Goal: Task Accomplishment & Management: Complete application form

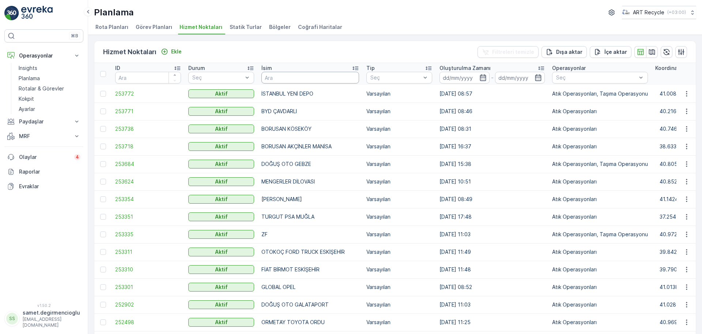
click at [313, 79] on input "text" at bounding box center [311, 78] width 98 height 12
type input "SARAR"
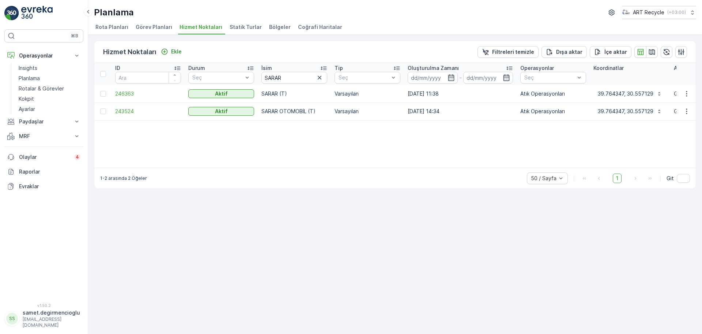
click at [153, 24] on span "Görev Planları" at bounding box center [154, 26] width 37 height 7
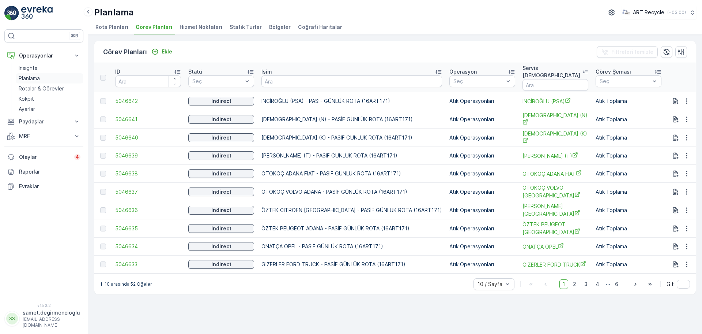
click at [28, 76] on p "Planlama" at bounding box center [29, 78] width 21 height 7
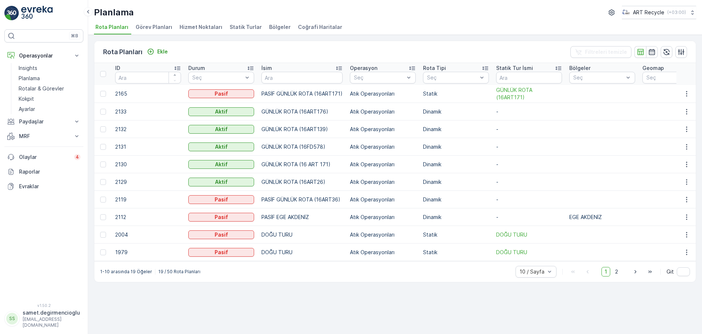
click at [143, 29] on span "Görev Planları" at bounding box center [154, 26] width 37 height 7
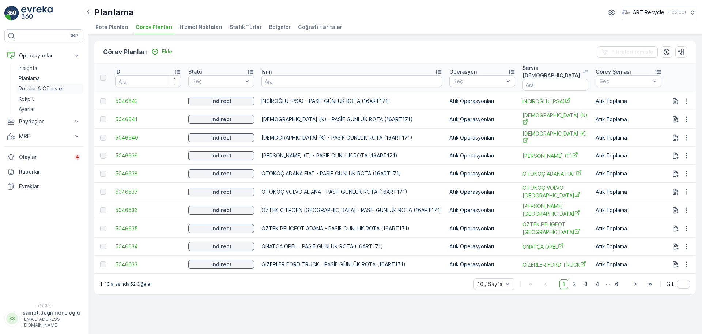
click at [52, 86] on p "Rotalar & Görevler" at bounding box center [41, 88] width 45 height 7
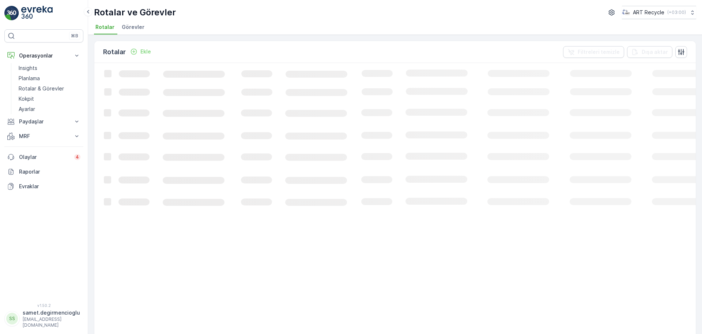
click at [130, 29] on span "Görevler" at bounding box center [133, 26] width 23 height 7
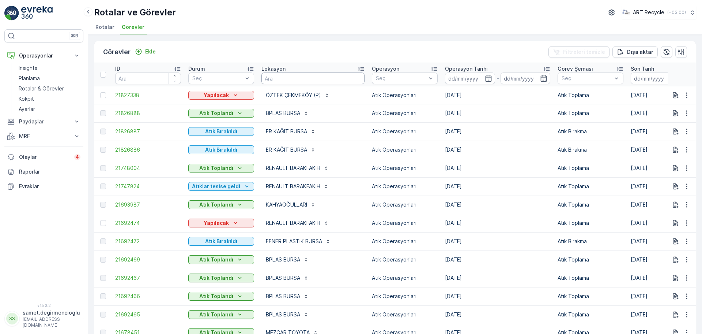
click at [285, 79] on input "text" at bounding box center [313, 78] width 103 height 12
type input "SARAR"
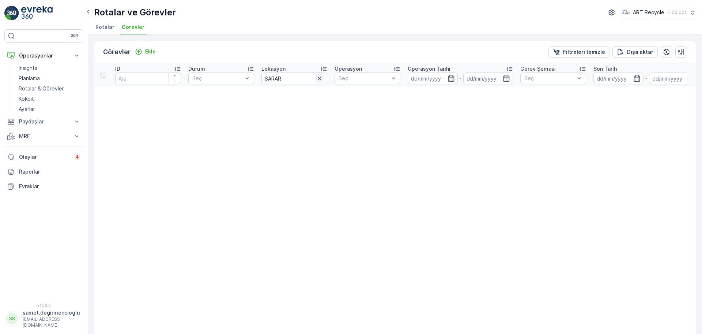
click at [319, 80] on icon "button" at bounding box center [319, 78] width 7 height 7
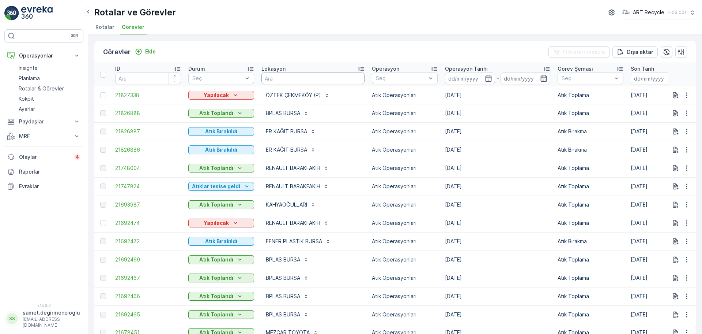
click at [319, 80] on input "text" at bounding box center [313, 78] width 103 height 12
type input "AKK"
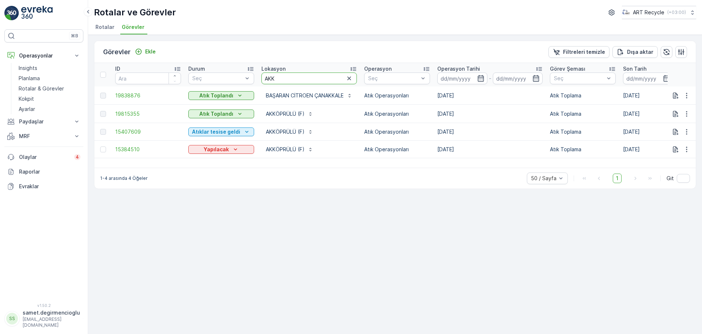
drag, startPoint x: 297, startPoint y: 83, endPoint x: 86, endPoint y: 61, distance: 211.5
click at [86, 61] on div "⌘B Operasyonlar Insights Planlama Rotalar & Görevler Kokpit Ayarlar Paydaşlar R…" at bounding box center [351, 167] width 702 height 334
type input "SANLI"
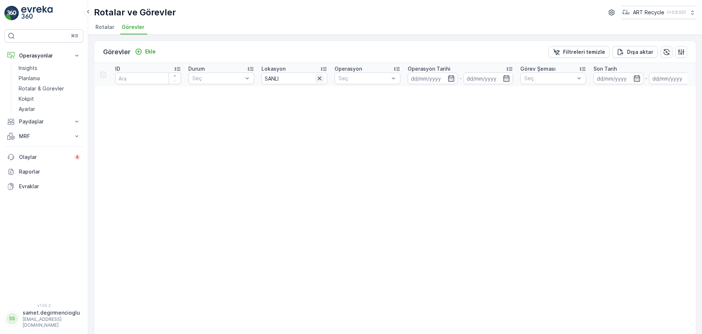
click at [321, 81] on icon "button" at bounding box center [319, 78] width 7 height 7
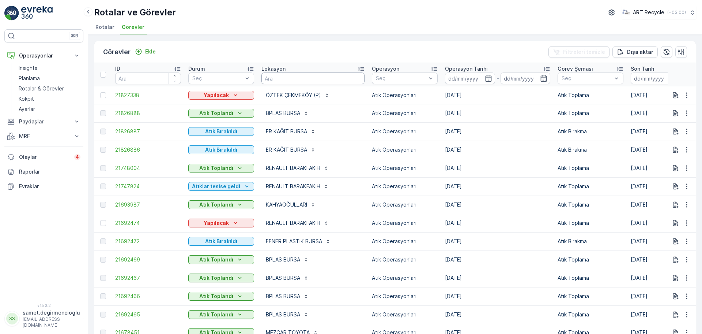
click at [304, 81] on input "text" at bounding box center [313, 78] width 103 height 12
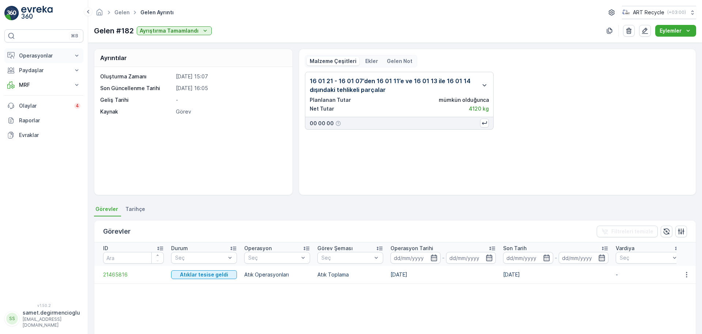
click at [41, 56] on p "Operasyonlar" at bounding box center [44, 55] width 50 height 7
click at [25, 87] on p "Rotalar & Görevler" at bounding box center [41, 88] width 45 height 7
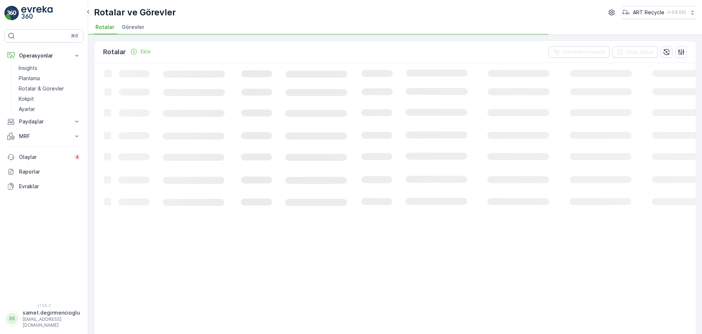
click at [139, 24] on span "Görevler" at bounding box center [133, 26] width 23 height 7
click at [29, 75] on p "Planlama" at bounding box center [29, 78] width 21 height 7
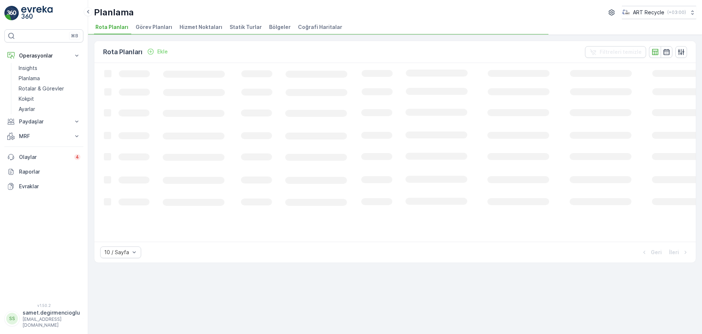
click at [199, 30] on span "Hizmet Noktaları" at bounding box center [201, 26] width 43 height 7
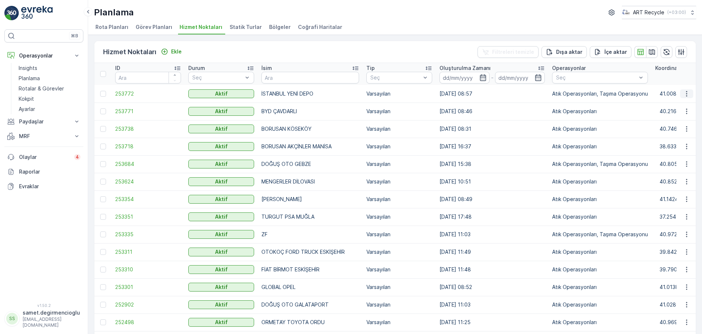
click at [683, 93] on icon "button" at bounding box center [686, 93] width 7 height 7
click at [661, 134] on span "Yeni Ad Hoc Görev Ekle" at bounding box center [667, 135] width 58 height 7
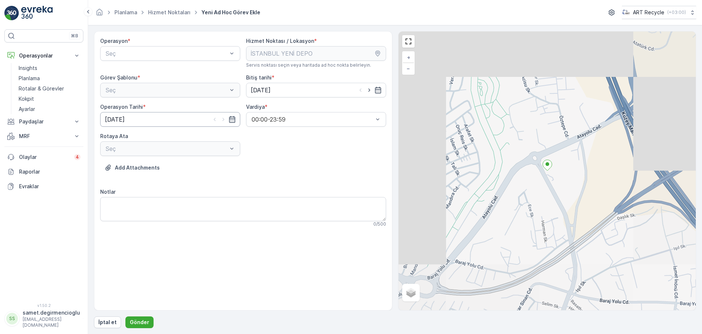
click at [198, 117] on input "16.09.2025" at bounding box center [170, 119] width 140 height 15
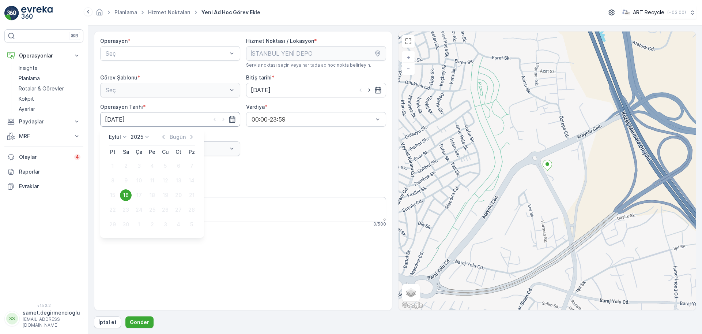
click at [198, 117] on input "16.09.2025" at bounding box center [170, 119] width 140 height 15
click at [258, 87] on input "16.09.2025" at bounding box center [316, 90] width 140 height 15
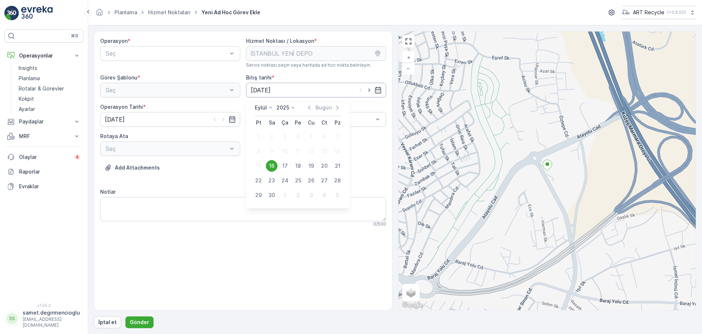
click at [260, 86] on input "16.09.2025" at bounding box center [316, 90] width 140 height 15
click at [182, 117] on input "16.09.2025" at bounding box center [170, 119] width 140 height 15
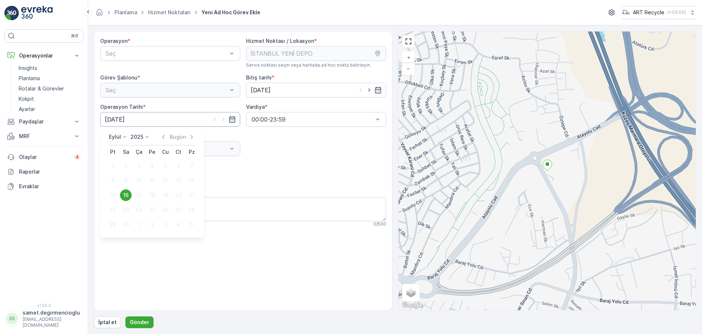
click at [166, 119] on input "16.09.2025" at bounding box center [170, 119] width 140 height 15
click at [291, 91] on input "16.09.2025" at bounding box center [316, 90] width 140 height 15
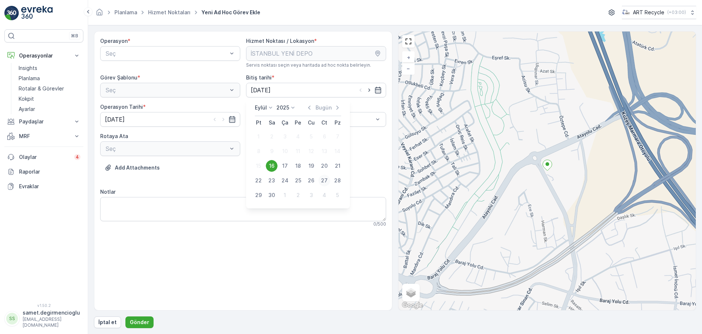
click at [321, 180] on div "27" at bounding box center [325, 180] width 12 height 12
click at [197, 116] on input "16.09.2025" at bounding box center [170, 119] width 140 height 15
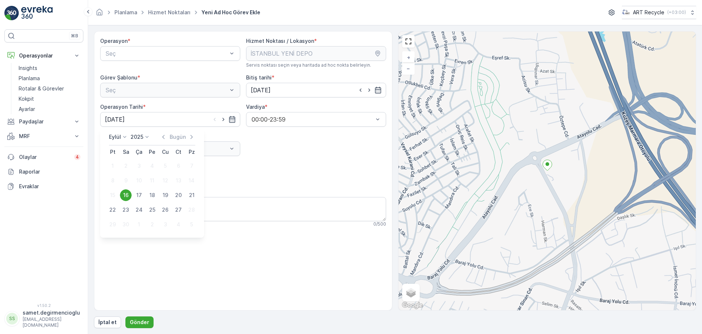
click at [125, 194] on div "16" at bounding box center [126, 195] width 12 height 12
click at [202, 122] on input "16.09.2025" at bounding box center [170, 119] width 140 height 15
click at [126, 190] on div "16" at bounding box center [126, 195] width 12 height 12
click at [271, 85] on input "27.09.2025" at bounding box center [316, 90] width 140 height 15
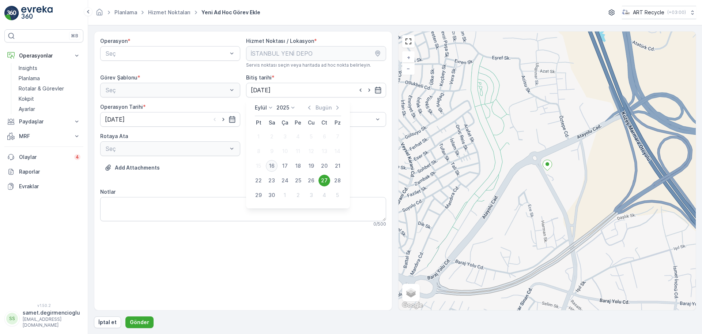
click at [269, 166] on div "16" at bounding box center [272, 166] width 12 height 12
click at [272, 151] on div "Operasyon * Seç Hizmet Noktası / Lokasyon * Servis noktası seçin veya haritada …" at bounding box center [243, 134] width 286 height 195
click at [279, 90] on input "16.09.2025" at bounding box center [316, 90] width 140 height 15
click at [178, 125] on input "16.09.2025" at bounding box center [170, 119] width 140 height 15
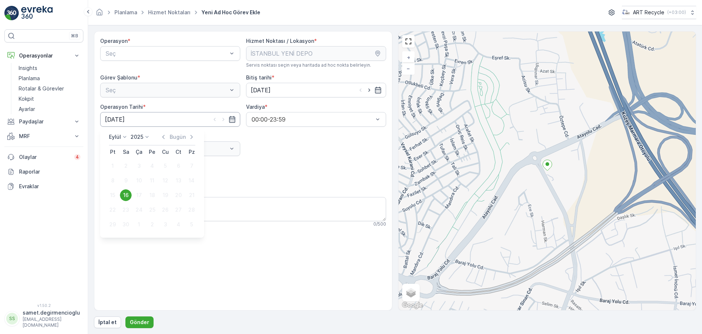
click at [178, 125] on input "16.09.2025" at bounding box center [170, 119] width 140 height 15
click at [271, 93] on input "16.09.2025" at bounding box center [316, 90] width 140 height 15
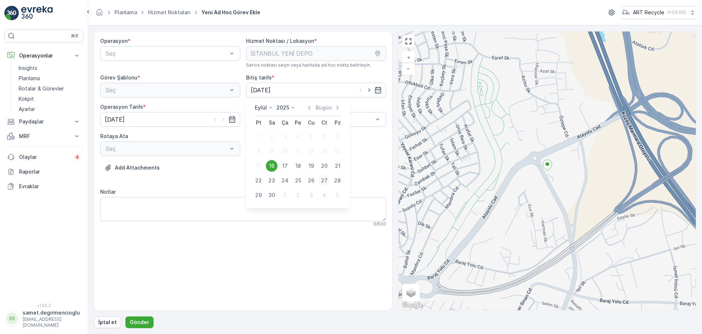
click at [325, 178] on div "27" at bounding box center [325, 180] width 12 height 12
type input "27.09.2025"
click at [185, 122] on input "16.09.2025" at bounding box center [170, 119] width 140 height 15
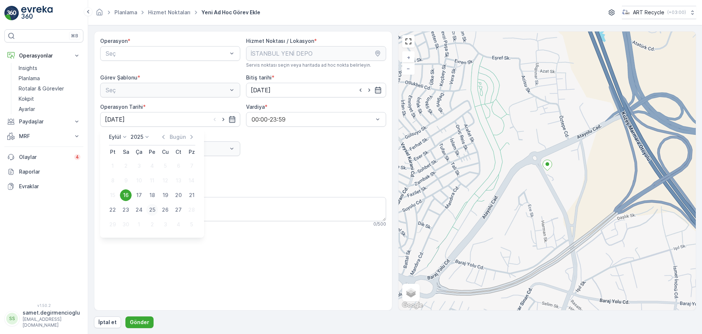
click at [148, 207] on div "25" at bounding box center [152, 210] width 12 height 12
click at [145, 127] on div "Operasyon * Seç Hizmet Noktası / Lokasyon * Servis noktası seçin veya haritada …" at bounding box center [243, 134] width 286 height 195
click at [147, 121] on input "25.09.2025" at bounding box center [170, 119] width 140 height 15
click at [125, 211] on div "23" at bounding box center [126, 210] width 12 height 12
type input "23.09.2025"
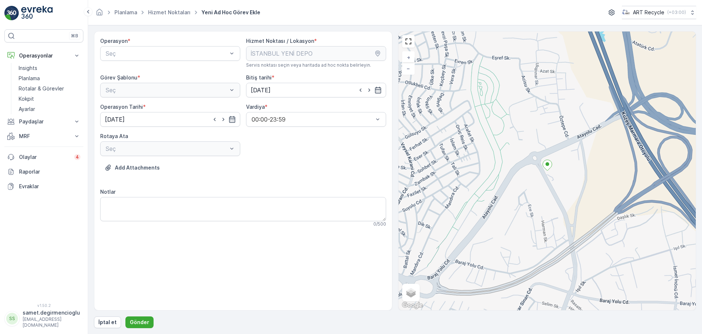
click at [357, 159] on div "Operasyon * Seç Hizmet Noktası / Lokasyon * Servis noktası seçin veya haritada …" at bounding box center [243, 134] width 286 height 195
click at [300, 89] on input "27.09.2025" at bounding box center [316, 90] width 140 height 15
click at [273, 168] on div "16" at bounding box center [272, 166] width 12 height 12
type input "16.09.2025"
click at [148, 124] on input at bounding box center [170, 119] width 140 height 15
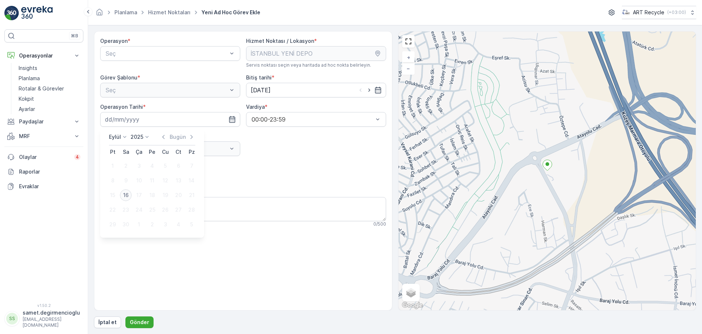
click at [124, 194] on div "16" at bounding box center [126, 195] width 12 height 12
type input "16.09.2025"
click at [290, 146] on div "Operasyon * Seç Hizmet Noktası / Lokasyon * Servis noktası seçin veya haritada …" at bounding box center [243, 134] width 286 height 195
click at [212, 151] on div "Seç" at bounding box center [170, 148] width 140 height 15
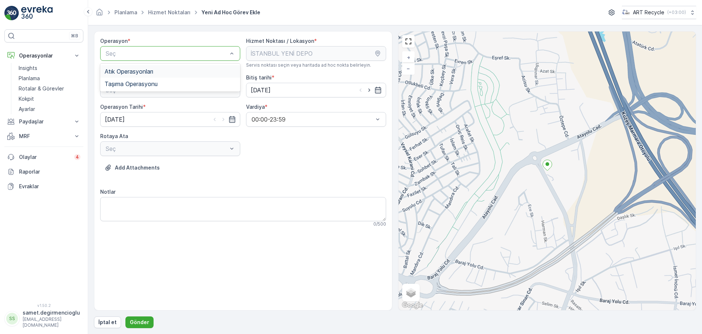
click at [150, 76] on div "Atık Operasyonları" at bounding box center [170, 71] width 140 height 12
click at [154, 105] on div "Atık Toplama" at bounding box center [170, 108] width 131 height 7
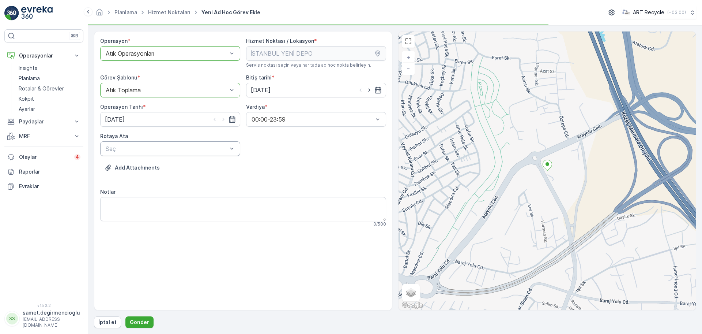
click at [165, 146] on div "Seç" at bounding box center [170, 148] width 140 height 15
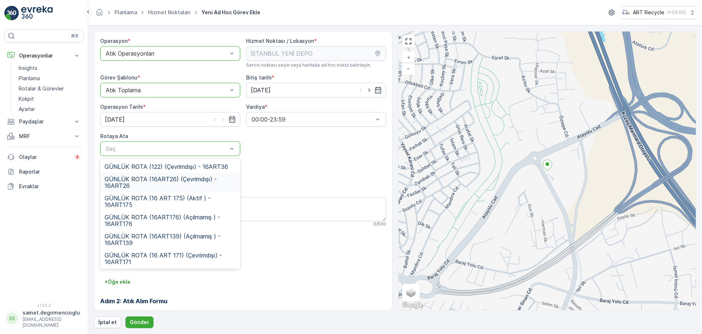
click at [189, 181] on span "GÜNLÜK ROTA (16ART26) (Çevrimdışı) - 16ART26" at bounding box center [170, 182] width 131 height 13
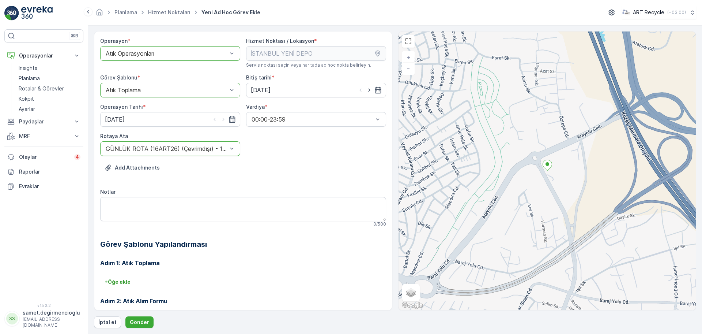
click at [282, 154] on div "Operasyon * option Atık Operasyonları, selected. Atık Operasyonları Hizmet Nokt…" at bounding box center [243, 201] width 286 height 329
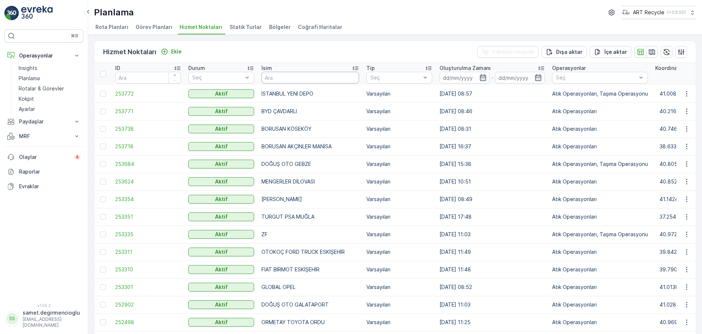
click at [276, 74] on input "text" at bounding box center [311, 78] width 98 height 12
type input "BYD"
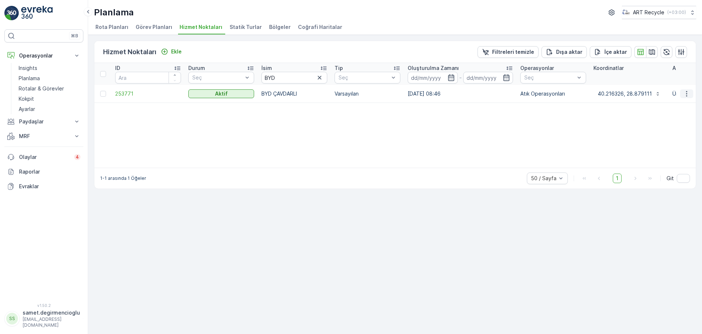
click at [691, 97] on button "button" at bounding box center [686, 93] width 13 height 9
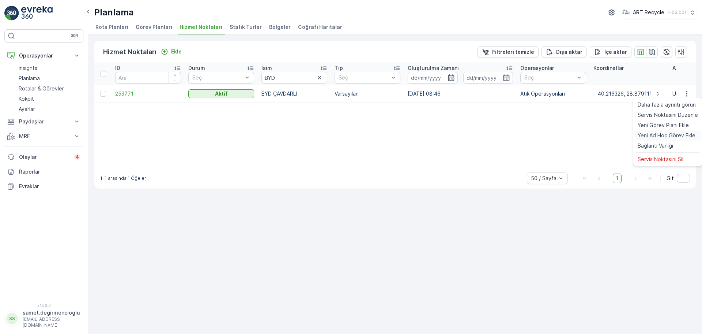
click at [671, 133] on span "Yeni Ad Hoc Görev Ekle" at bounding box center [667, 135] width 58 height 7
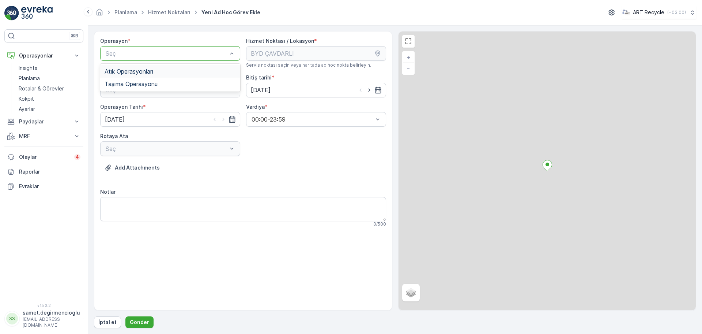
click at [152, 69] on span "Atık Operasyonları" at bounding box center [129, 71] width 49 height 7
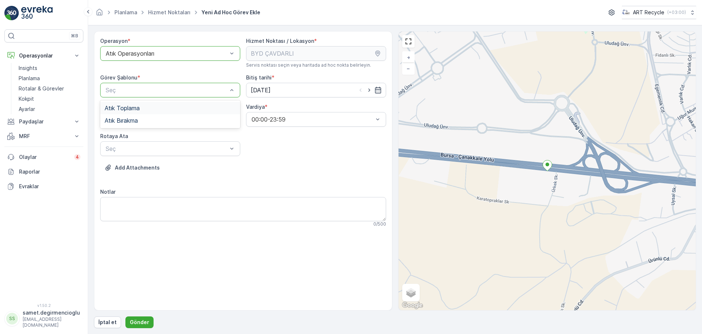
click at [161, 109] on div "Atık Toplama" at bounding box center [170, 108] width 131 height 7
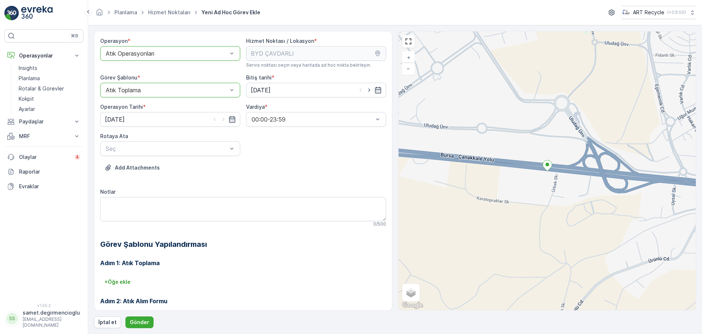
click at [203, 156] on div "Operasyon * option Atık Operasyonları, selected. Atık Operasyonları Hizmet Nokt…" at bounding box center [243, 201] width 286 height 329
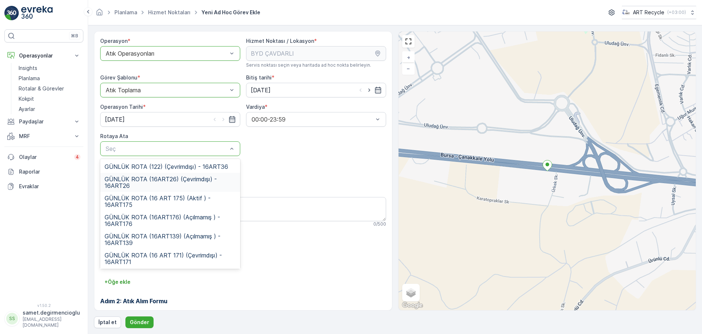
click at [176, 184] on span "GÜNLÜK ROTA (16ART26) (Çevrimdışı) - 16ART26" at bounding box center [170, 182] width 131 height 13
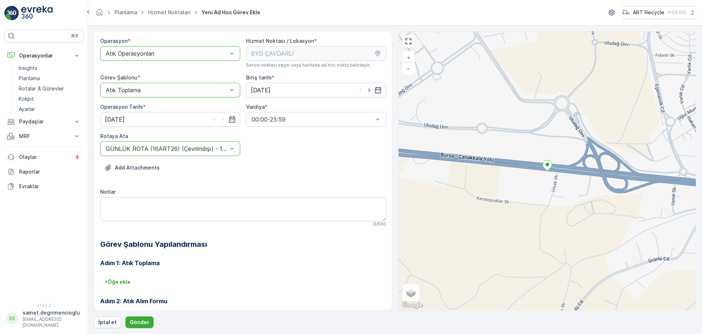
click at [179, 179] on div "Add Attachments" at bounding box center [243, 172] width 286 height 20
click at [185, 120] on input "16.09.2025" at bounding box center [170, 119] width 140 height 15
click at [144, 197] on tr "15 16 17 18 19 20 21" at bounding box center [152, 195] width 92 height 15
click at [135, 193] on tr "15 16 17 18 19 20 21" at bounding box center [152, 195] width 92 height 15
click at [282, 158] on div "Operasyon * option Atık Operasyonları, selected. Atık Operasyonları Hizmet Nokt…" at bounding box center [243, 201] width 286 height 329
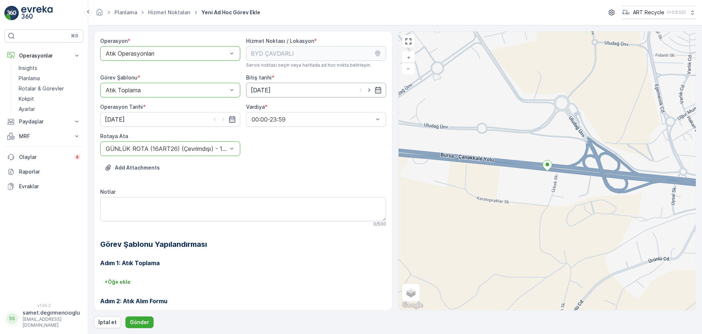
click at [258, 85] on input "16.09.2025" at bounding box center [316, 90] width 140 height 15
click at [274, 196] on div "30" at bounding box center [271, 195] width 12 height 12
type input "30.09.2025"
click at [279, 173] on div "Add Attachments" at bounding box center [243, 172] width 286 height 20
click at [164, 117] on input "16.09.2025" at bounding box center [170, 119] width 140 height 15
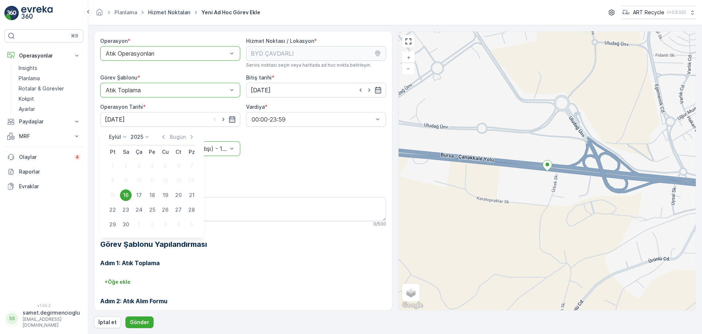
click at [173, 12] on link "Hizmet Noktaları" at bounding box center [169, 12] width 42 height 6
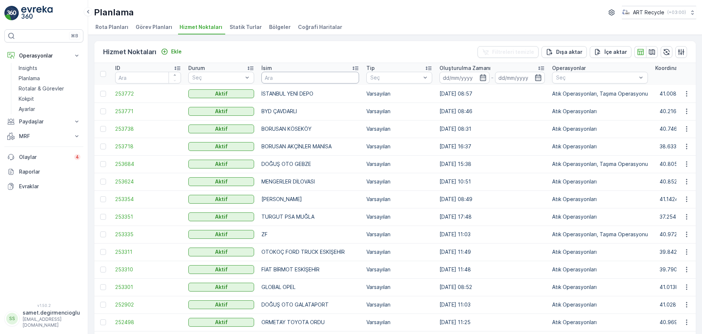
drag, startPoint x: 307, startPoint y: 66, endPoint x: 312, endPoint y: 76, distance: 10.8
click at [312, 76] on input "text" at bounding box center [311, 78] width 98 height 12
type input "KUZEN"
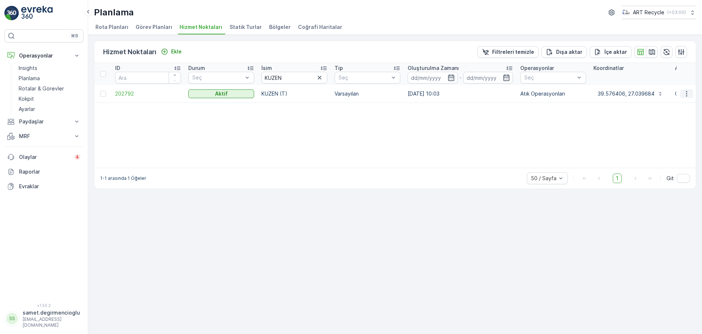
click at [691, 93] on button "button" at bounding box center [686, 93] width 13 height 9
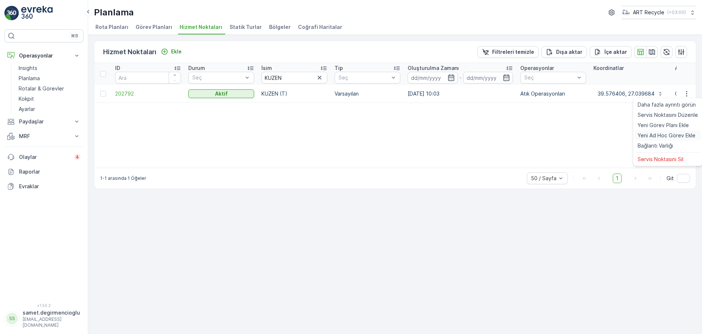
click at [671, 135] on span "Yeni Ad Hoc Görev Ekle" at bounding box center [667, 135] width 58 height 7
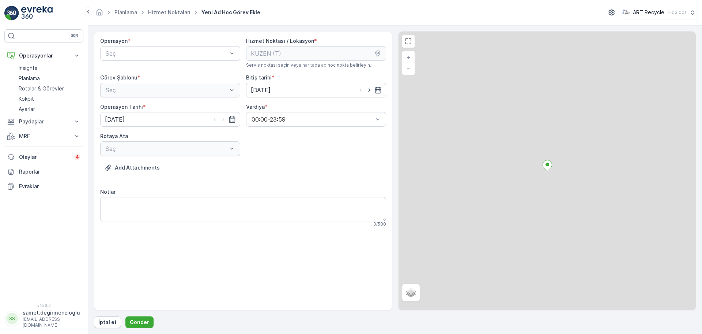
click at [165, 43] on div "Operasyon *" at bounding box center [170, 40] width 140 height 7
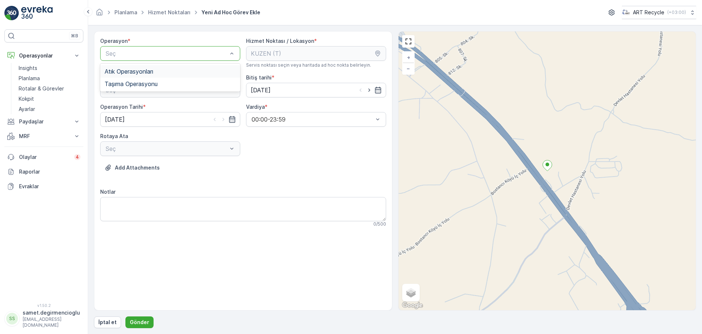
click at [153, 69] on span "Atık Operasyonları" at bounding box center [129, 71] width 49 height 7
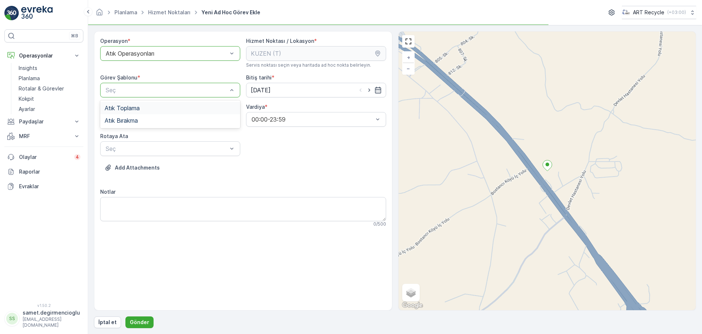
click at [154, 84] on div "Seç" at bounding box center [170, 90] width 140 height 15
click at [154, 106] on div "Atık Toplama" at bounding box center [170, 108] width 131 height 7
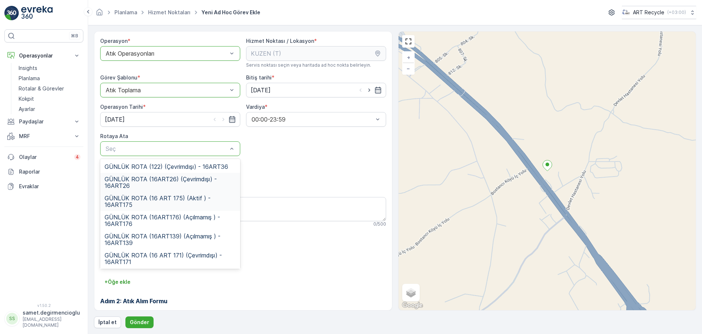
scroll to position [20, 0]
click at [172, 236] on span "GÜNLÜK ROTA (16 ART 171) (Çevrimdışı) - 16ART171" at bounding box center [170, 238] width 131 height 13
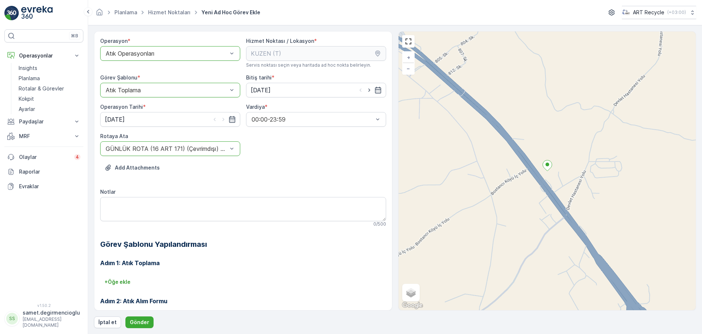
click at [265, 81] on div "Bitiş tarihi * 16.09.2025" at bounding box center [316, 85] width 140 height 23
click at [265, 85] on input "16.09.2025" at bounding box center [316, 90] width 140 height 15
click at [274, 195] on div "30" at bounding box center [271, 195] width 12 height 12
type input "30.09.2025"
click at [278, 161] on div "Operasyon * option Atık Operasyonları, selected. Atık Operasyonları Hizmet Nokt…" at bounding box center [243, 201] width 286 height 329
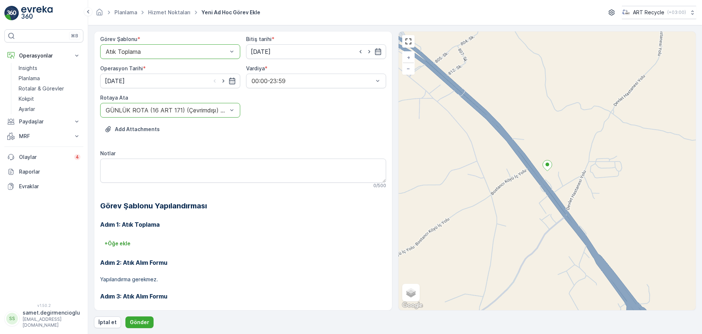
scroll to position [0, 0]
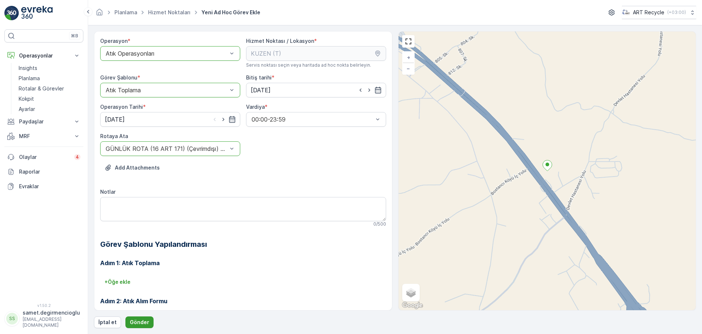
click at [139, 320] on p "Gönder" at bounding box center [139, 321] width 19 height 7
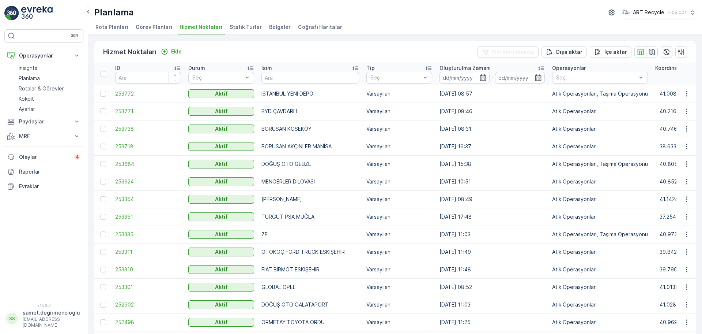
click at [143, 28] on span "Görev Planları" at bounding box center [154, 26] width 37 height 7
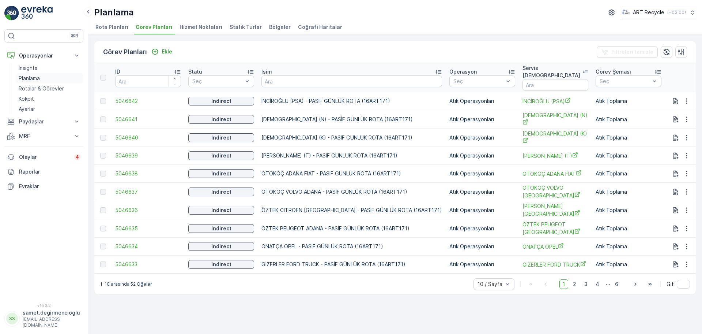
click at [35, 73] on link "Planlama" at bounding box center [50, 78] width 68 height 10
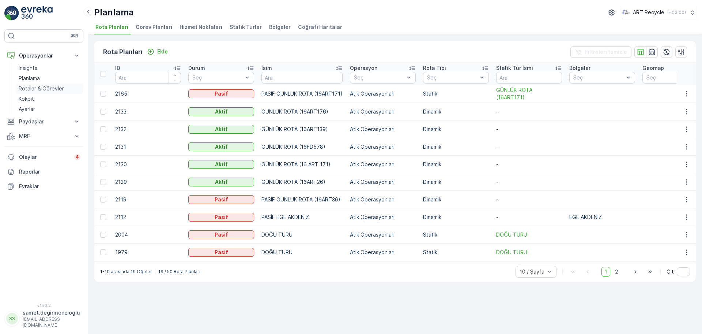
click at [62, 89] on link "Rotalar & Görevler" at bounding box center [50, 88] width 68 height 10
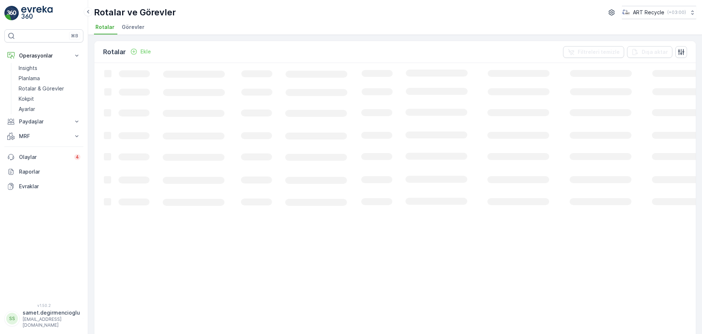
click at [138, 30] on span "Görevler" at bounding box center [133, 26] width 23 height 7
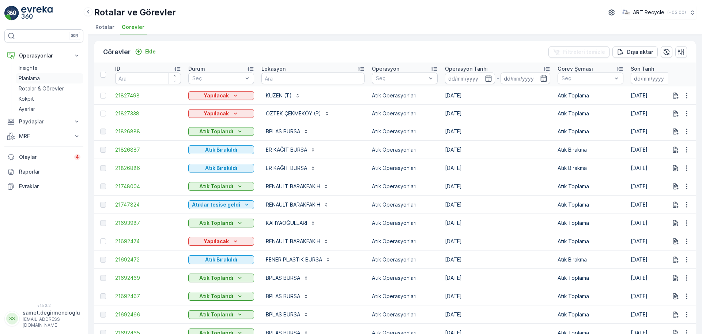
click at [38, 79] on p "Planlama" at bounding box center [29, 78] width 21 height 7
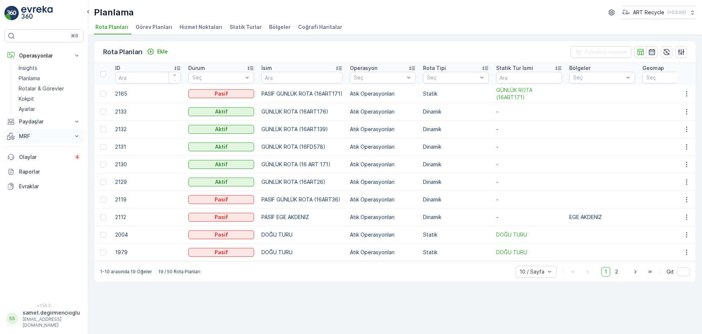
click at [39, 133] on p "MRF" at bounding box center [44, 135] width 50 height 7
click at [40, 144] on link "Gelen & Giden" at bounding box center [50, 148] width 68 height 10
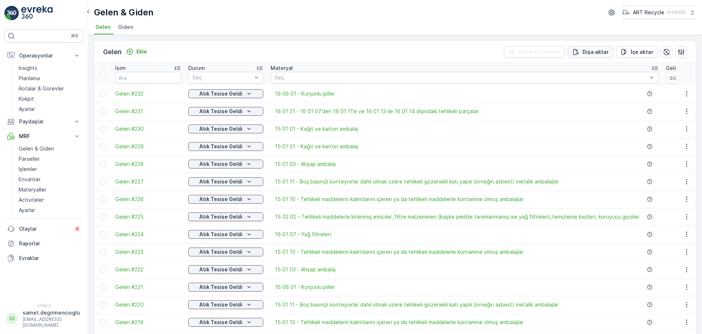
click at [590, 51] on p "Dışa aktar" at bounding box center [596, 51] width 26 height 7
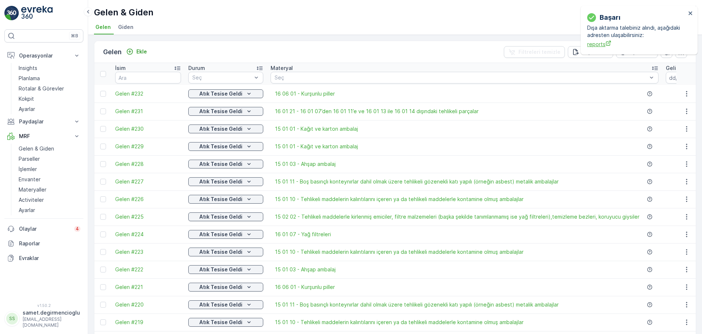
click at [599, 44] on span "reports" at bounding box center [636, 44] width 99 height 8
click at [131, 96] on span "Gelen #232" at bounding box center [148, 93] width 66 height 7
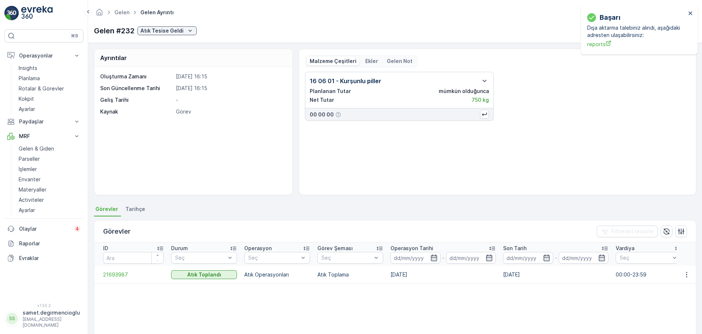
click at [130, 280] on td "21693987" at bounding box center [130, 275] width 73 height 18
click at [125, 276] on span "21693987" at bounding box center [133, 274] width 61 height 7
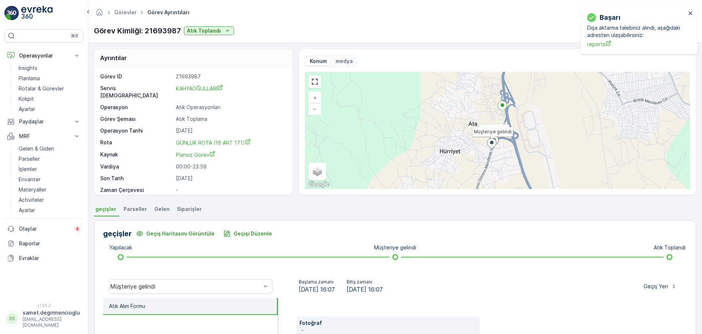
click at [172, 76] on p "Görev ID" at bounding box center [136, 76] width 73 height 7
drag, startPoint x: 172, startPoint y: 76, endPoint x: 201, endPoint y: 74, distance: 29.0
click at [201, 74] on div "Görev ID 21693987" at bounding box center [192, 76] width 185 height 7
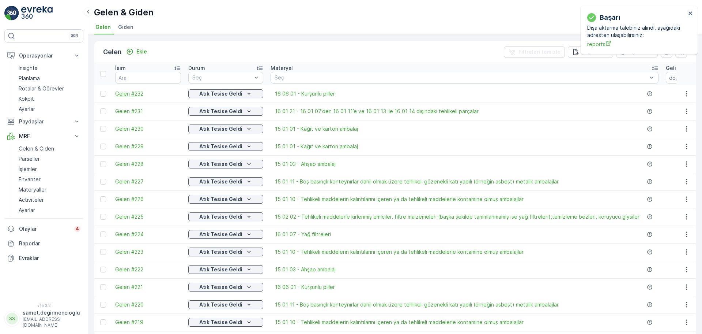
click at [133, 95] on span "Gelen #232" at bounding box center [148, 93] width 66 height 7
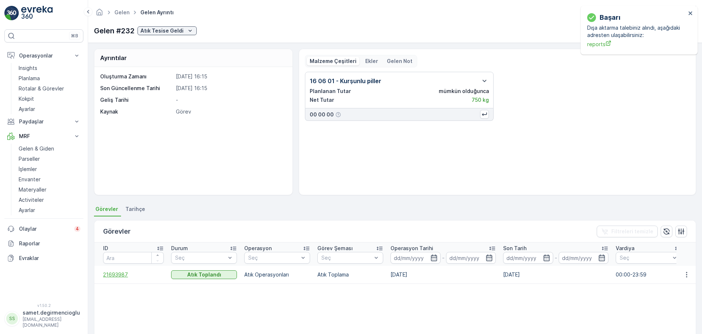
click at [128, 277] on span "21693987" at bounding box center [133, 274] width 61 height 7
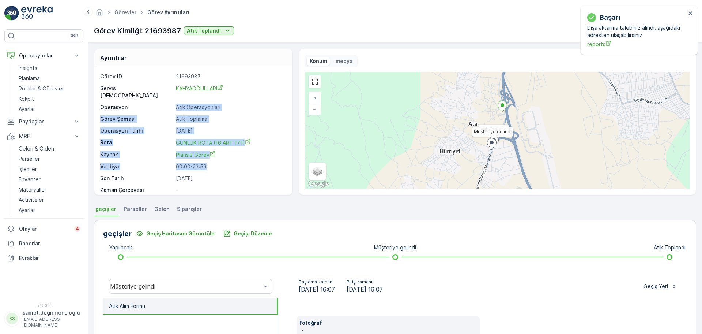
drag, startPoint x: 165, startPoint y: 102, endPoint x: 228, endPoint y: 162, distance: 87.4
click at [228, 162] on div "Görev ID 21693987 Servis Noktası KAHYAOĞULLARI Operasyon Atık Operasyonları Gör…" at bounding box center [192, 139] width 185 height 132
click at [228, 163] on p "00:00-23:59" at bounding box center [230, 166] width 109 height 7
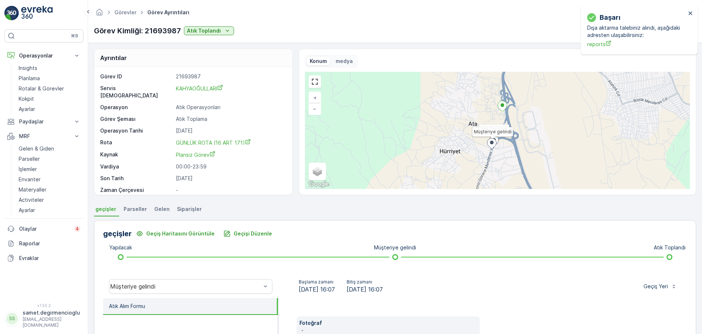
scroll to position [10, 0]
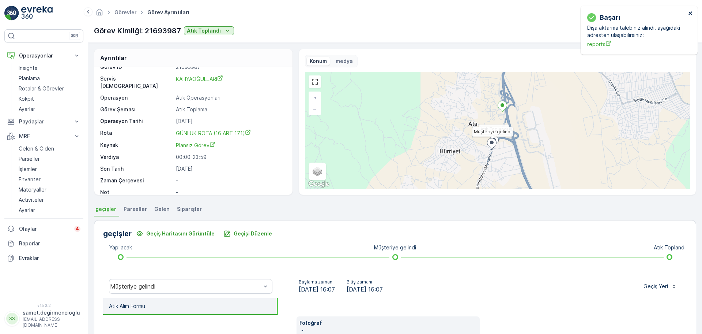
click at [693, 13] on icon "close" at bounding box center [690, 13] width 5 height 6
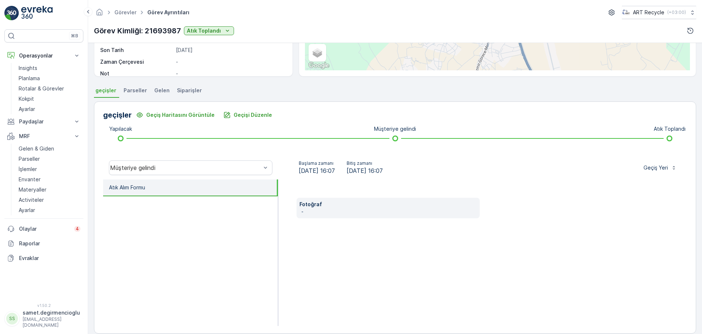
scroll to position [128, 0]
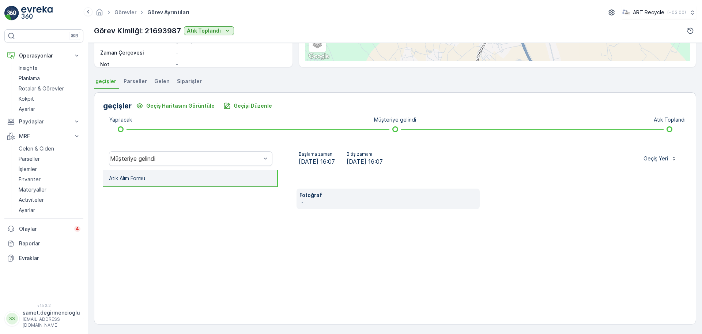
click at [131, 75] on div "Ayrıntılar Görev ID 21693987 Servis Noktası KAHYAOĞULLARI Operasyon Atık Operas…" at bounding box center [395, 188] width 614 height 291
click at [133, 78] on span "Parseller" at bounding box center [135, 81] width 23 height 7
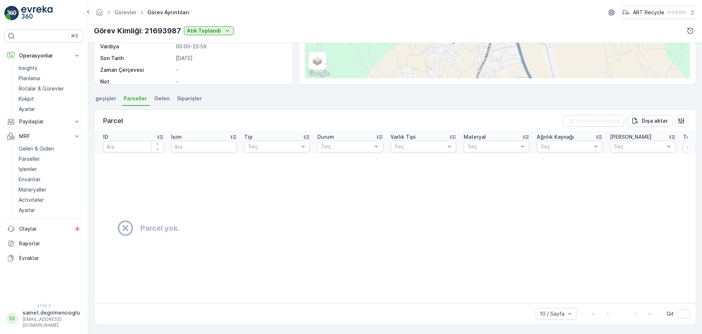
scroll to position [114, 0]
click at [159, 97] on span "Gelen" at bounding box center [161, 98] width 15 height 7
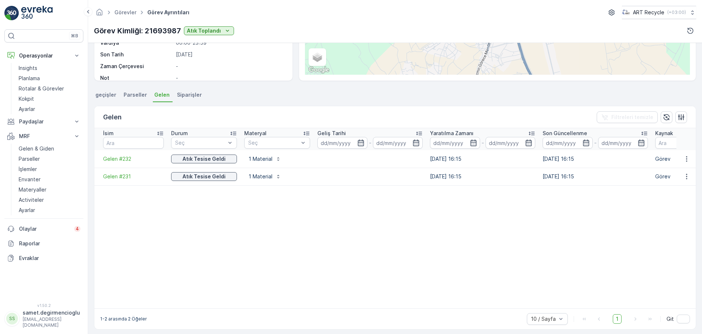
scroll to position [114, 0]
click at [183, 118] on div "Gelen Filtreleri temizle" at bounding box center [395, 117] width 602 height 22
click at [187, 97] on span "Siparişler" at bounding box center [189, 94] width 25 height 7
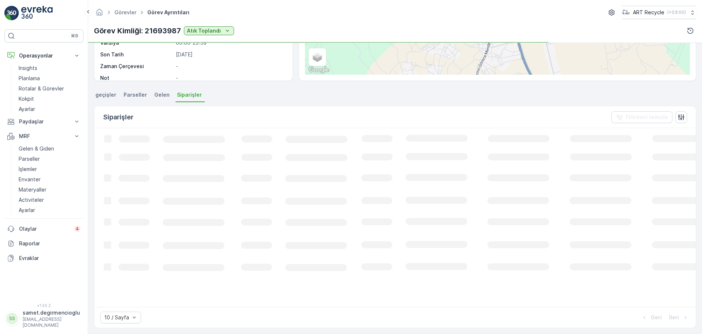
scroll to position [114, 0]
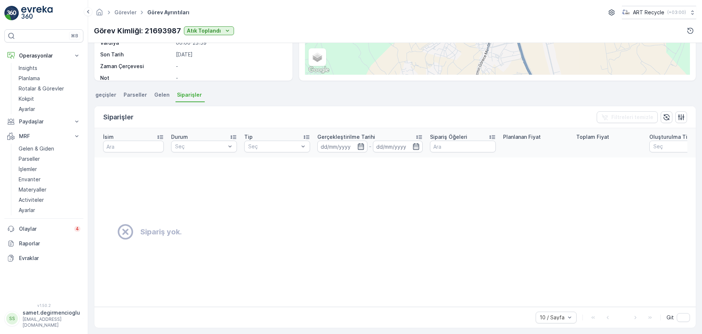
click at [102, 97] on span "geçişler" at bounding box center [105, 94] width 21 height 7
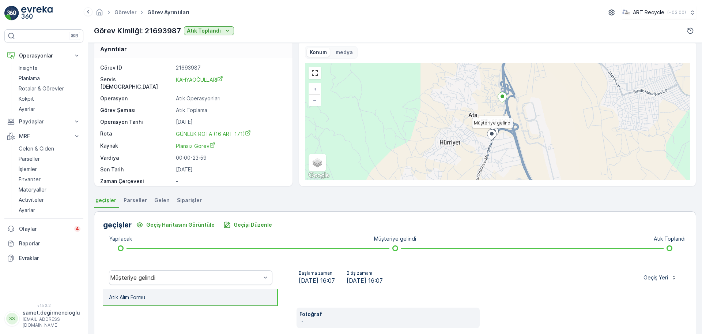
scroll to position [0, 0]
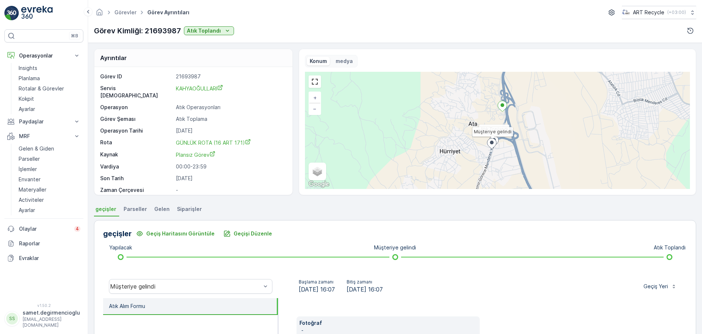
drag, startPoint x: 123, startPoint y: 205, endPoint x: 128, endPoint y: 205, distance: 5.1
click at [124, 205] on span "Parseller" at bounding box center [135, 208] width 23 height 7
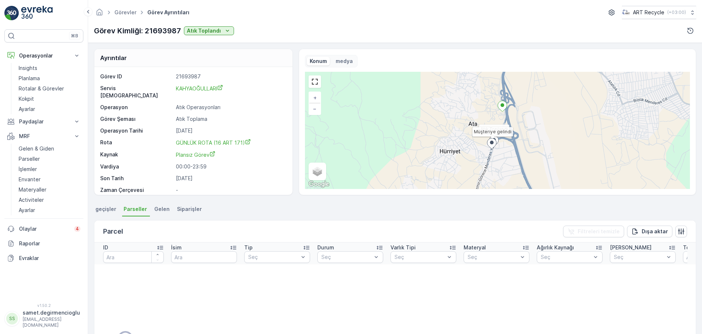
click at [160, 211] on span "Gelen" at bounding box center [161, 208] width 15 height 7
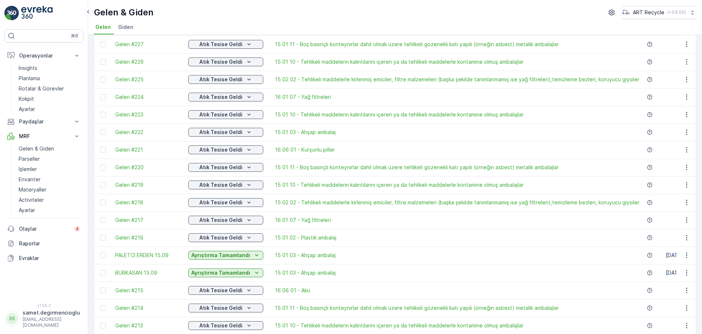
scroll to position [229, 0]
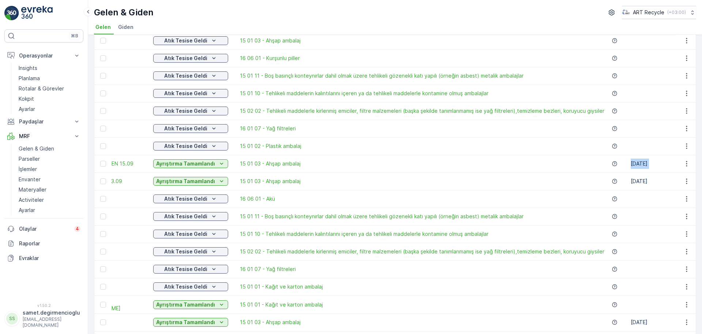
drag, startPoint x: 662, startPoint y: 164, endPoint x: 691, endPoint y: 169, distance: 29.3
click at [691, 169] on tr "PALETCİ ERDEN 15.09 Ayrıştırma Tamamlandı 15 01 03 - Ahşap ambalaj 16.09.2025 1…" at bounding box center [558, 164] width 999 height 18
click at [691, 169] on td at bounding box center [687, 164] width 20 height 18
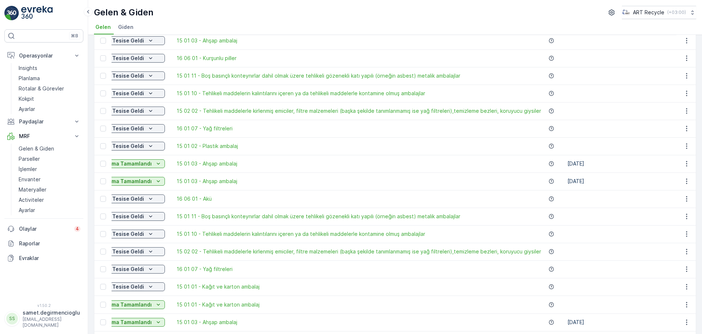
drag, startPoint x: 657, startPoint y: 164, endPoint x: 702, endPoint y: 164, distance: 45.0
click at [702, 164] on div "Gelen Ekle Filtreleri temizle Dışa aktar İçe aktar İsim Durum Seç Materyal Seç …" at bounding box center [395, 184] width 614 height 299
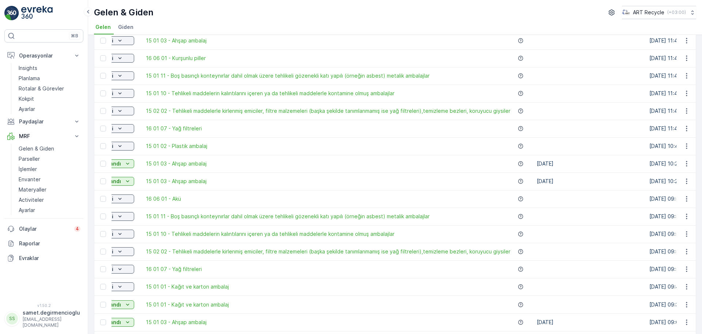
click at [628, 164] on td "16.09.2025" at bounding box center [589, 164] width 113 height 18
drag, startPoint x: 564, startPoint y: 166, endPoint x: 635, endPoint y: 160, distance: 71.6
click at [635, 160] on td "16.09.2025" at bounding box center [589, 164] width 113 height 18
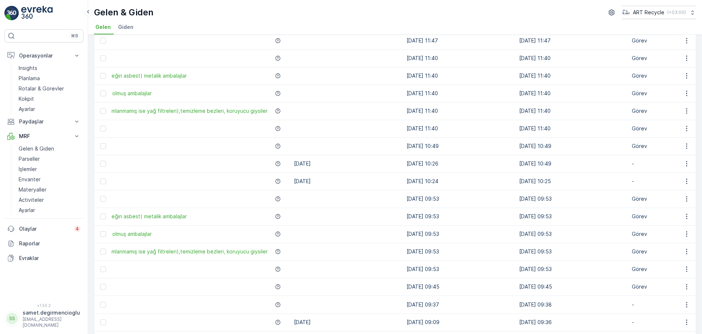
scroll to position [0, 395]
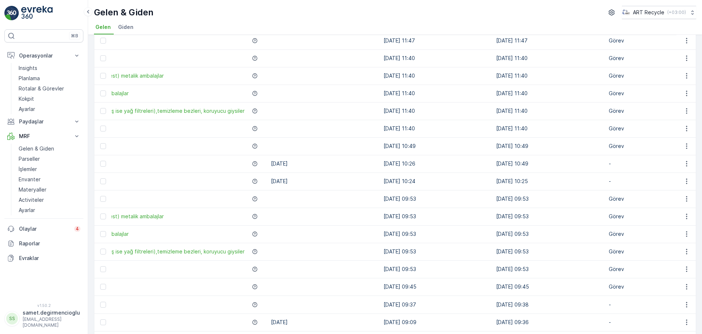
drag, startPoint x: 553, startPoint y: 162, endPoint x: 664, endPoint y: 161, distance: 111.2
click at [664, 161] on tr "PALETCİ ERDEN 15.09 Ayrıştırma Tamamlandı 15 01 03 - Ahşap ambalaj 16.09.2025 1…" at bounding box center [198, 164] width 999 height 18
click at [684, 162] on icon "button" at bounding box center [686, 163] width 7 height 7
click at [646, 172] on span "Daha fazla ayrıntı görün" at bounding box center [670, 174] width 58 height 7
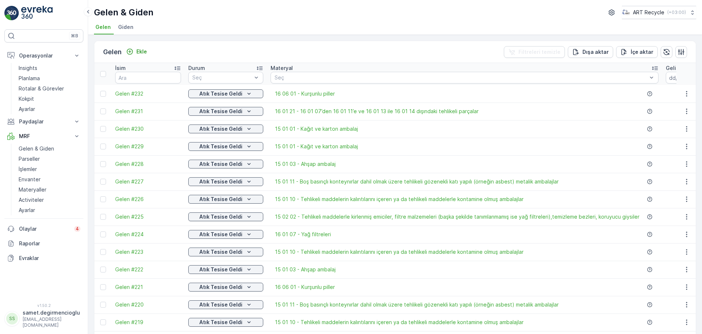
scroll to position [0, 395]
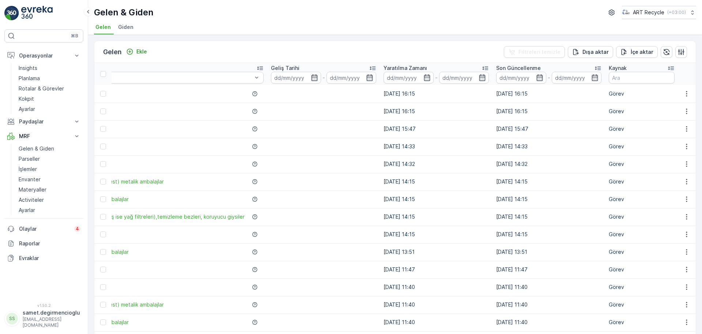
drag, startPoint x: 370, startPoint y: 96, endPoint x: 564, endPoint y: 101, distance: 193.9
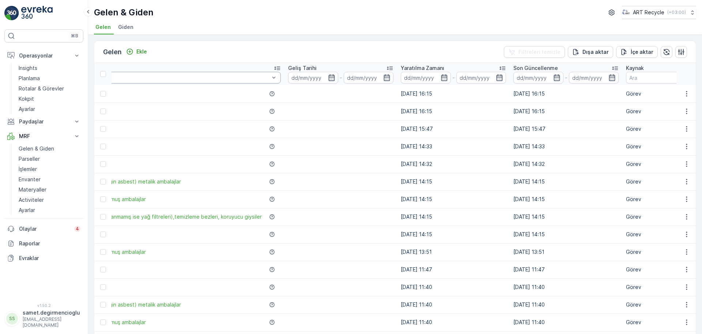
scroll to position [0, 0]
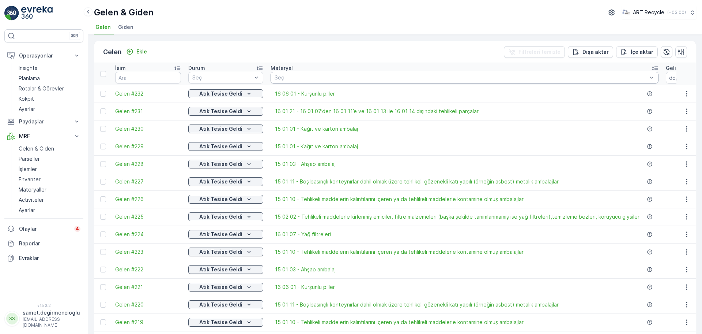
drag, startPoint x: 526, startPoint y: 93, endPoint x: 282, endPoint y: 80, distance: 243.9
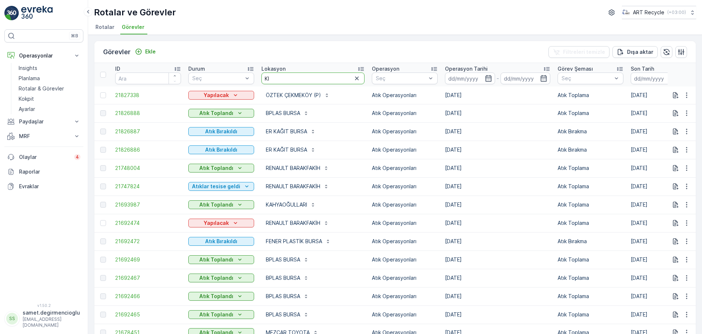
type input "K"
type input "ŞİMŞEK"
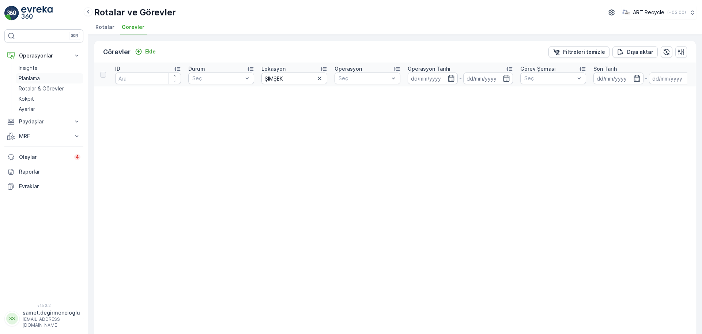
click at [30, 79] on p "Planlama" at bounding box center [29, 78] width 21 height 7
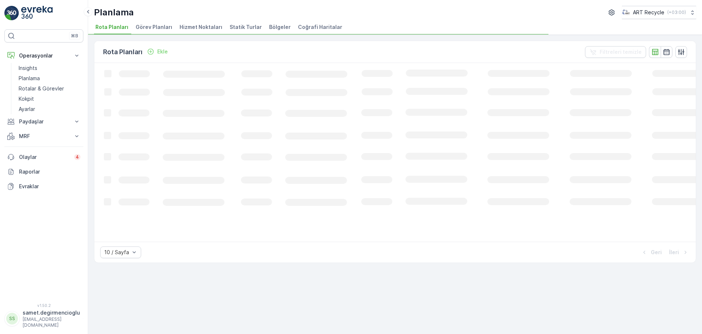
click at [193, 29] on span "Hizmet Noktaları" at bounding box center [201, 26] width 43 height 7
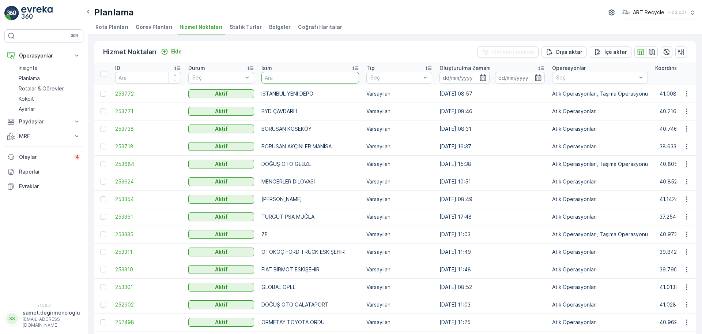
click at [279, 80] on input "text" at bounding box center [311, 78] width 98 height 12
type input "ŞİMŞEK"
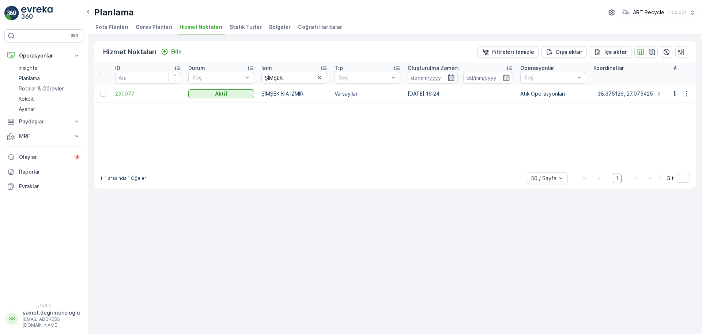
click at [688, 98] on td at bounding box center [687, 94] width 20 height 18
click at [690, 91] on icon "button" at bounding box center [686, 93] width 7 height 7
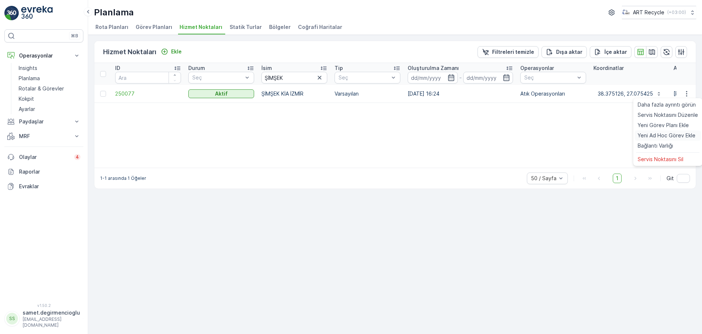
click at [674, 135] on span "Yeni Ad Hoc Görev Ekle" at bounding box center [667, 135] width 58 height 7
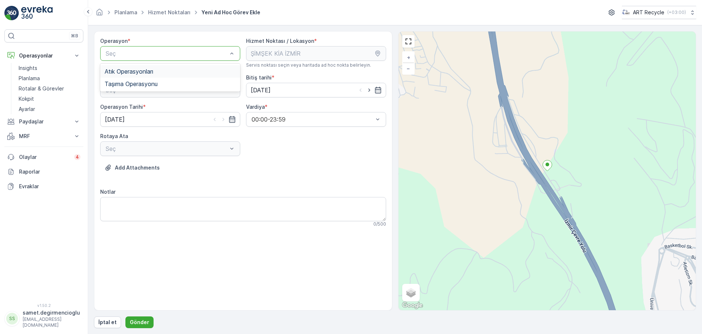
click at [198, 68] on div "Atık Operasyonları" at bounding box center [170, 71] width 131 height 7
click at [136, 114] on div "Atık Bırakma" at bounding box center [170, 120] width 140 height 12
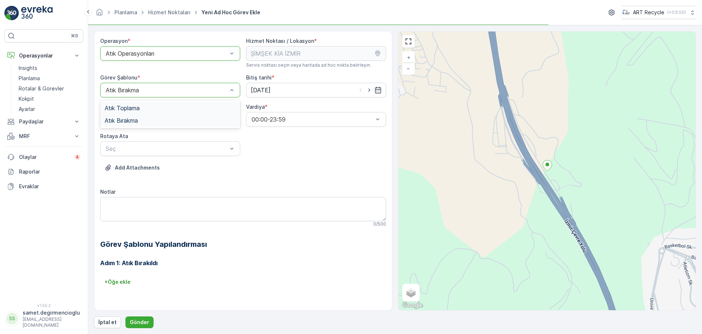
click at [134, 105] on span "Atık Toplama" at bounding box center [122, 108] width 35 height 7
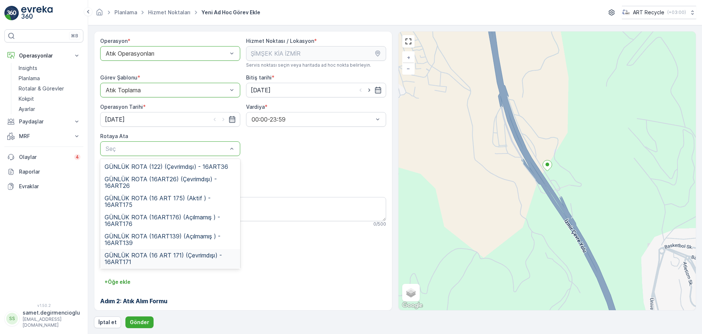
click at [166, 252] on span "GÜNLÜK ROTA (16 ART 171) (Çevrimdışı) - 16ART171" at bounding box center [170, 258] width 131 height 13
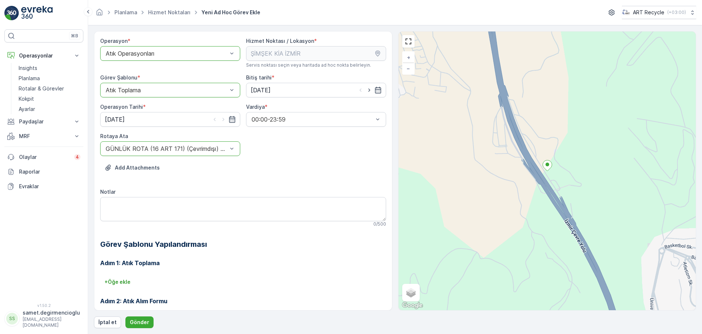
click at [231, 265] on h3 "Adım 1: Atık Toplama" at bounding box center [243, 262] width 286 height 9
click at [138, 320] on p "Gönder" at bounding box center [139, 321] width 19 height 7
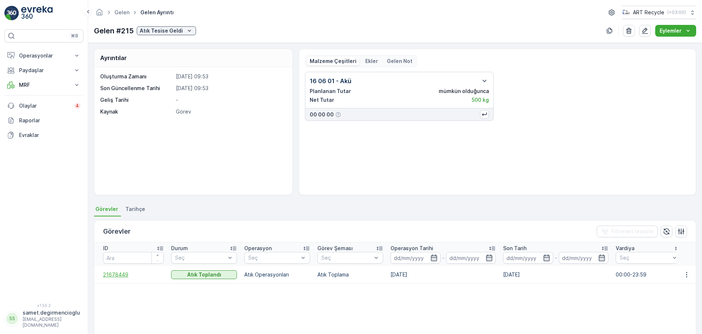
click at [128, 274] on span "21678449" at bounding box center [133, 274] width 61 height 7
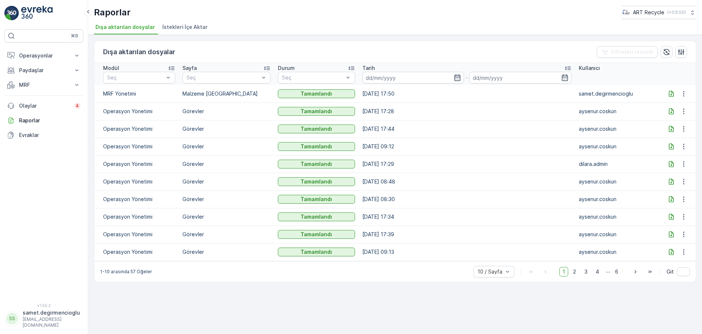
click at [670, 91] on icon at bounding box center [671, 93] width 5 height 6
